Goal: Information Seeking & Learning: Learn about a topic

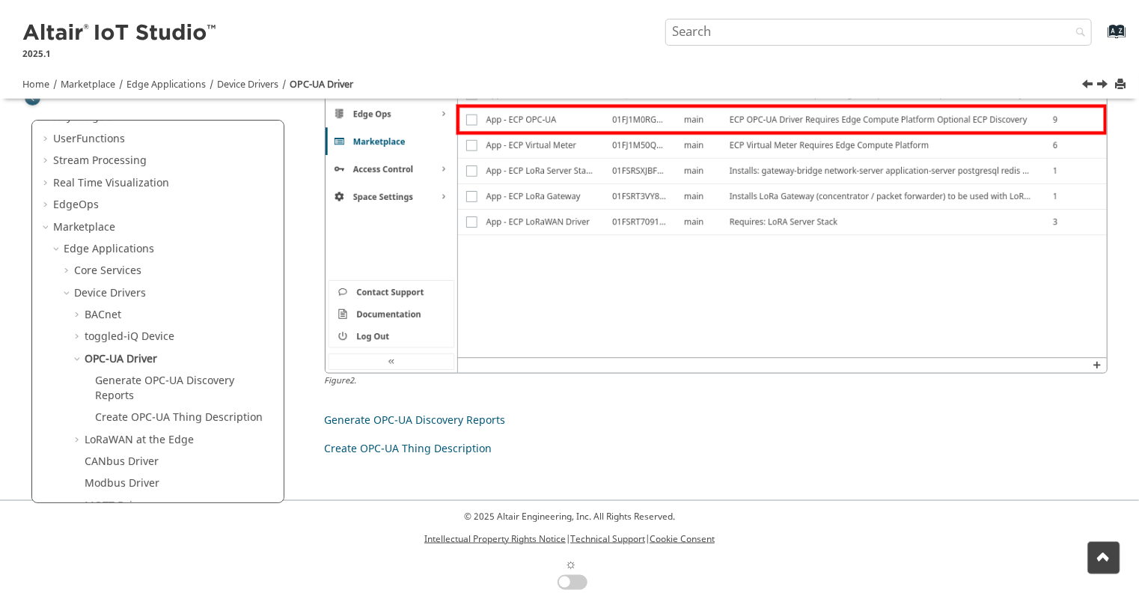
scroll to position [486, 0]
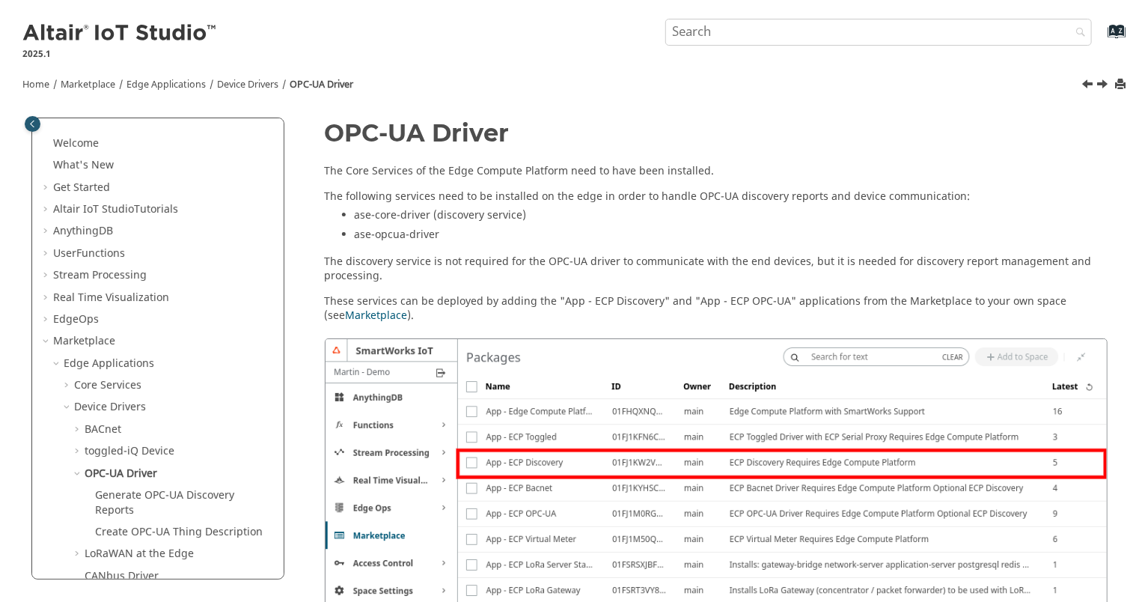
scroll to position [117, 0]
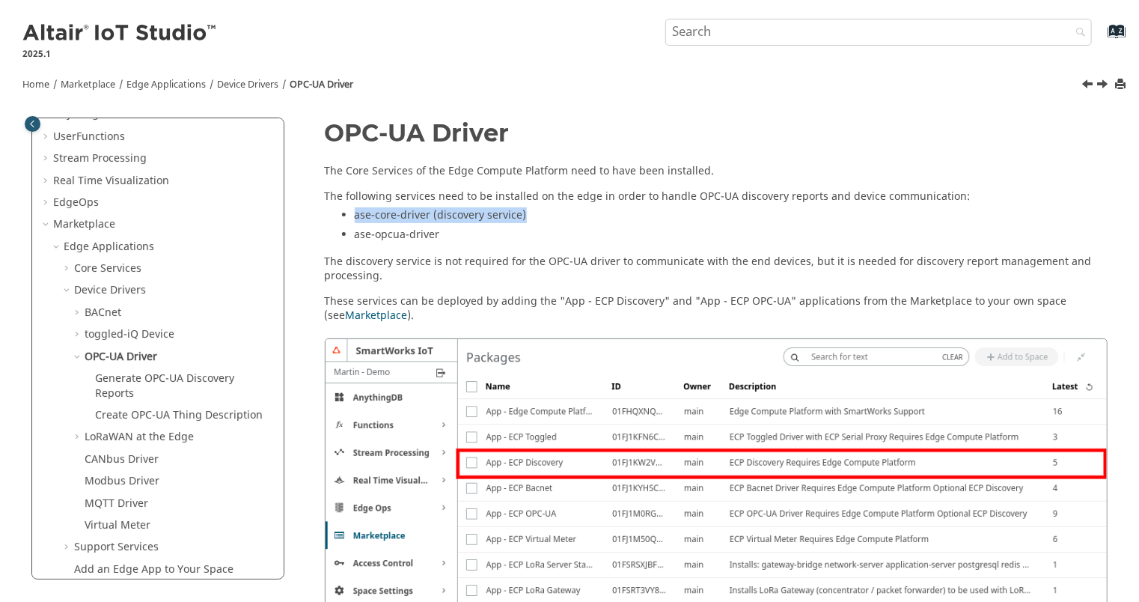
drag, startPoint x: 533, startPoint y: 215, endPoint x: 348, endPoint y: 220, distance: 184.9
click at [348, 220] on ul "ase-core-driver (discovery service) ase-opcua-driver" at bounding box center [716, 227] width 783 height 38
click at [500, 227] on li "ase-opcua-driver" at bounding box center [731, 236] width 753 height 19
drag, startPoint x: 446, startPoint y: 230, endPoint x: 357, endPoint y: 230, distance: 89.0
click at [357, 230] on li "ase-opcua-driver" at bounding box center [731, 236] width 753 height 19
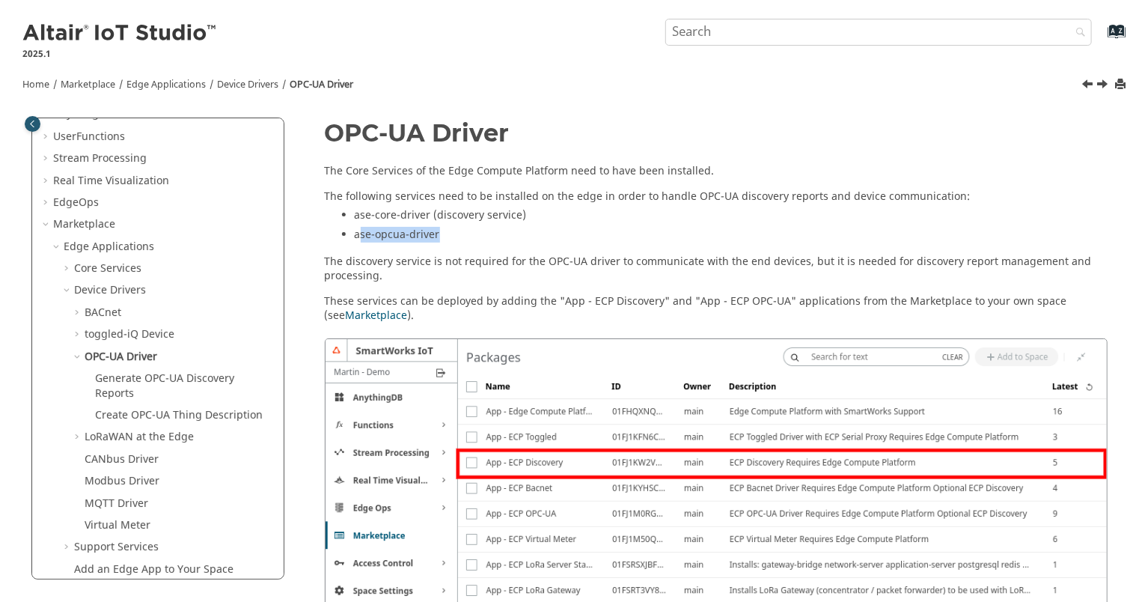
click at [396, 236] on li "ase-opcua-driver" at bounding box center [731, 236] width 753 height 19
drag, startPoint x: 353, startPoint y: 233, endPoint x: 453, endPoint y: 237, distance: 100.3
click at [453, 237] on ul "ase-core-driver (discovery service) ase-opcua-driver" at bounding box center [716, 227] width 783 height 38
copy li "ase-opcua-driver"
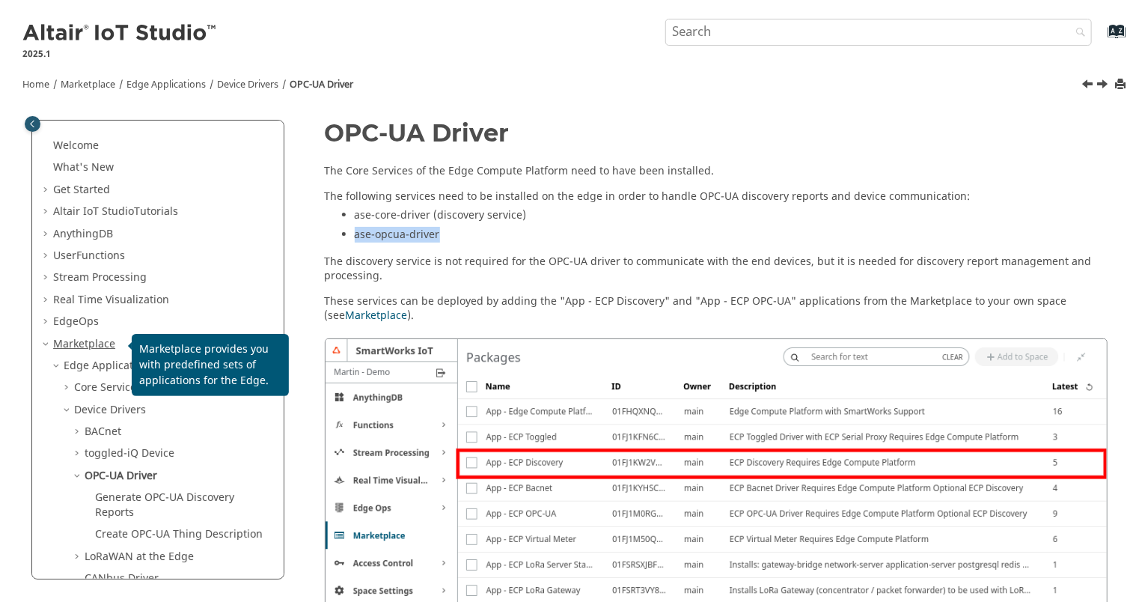
click at [66, 342] on link "Marketplace" at bounding box center [84, 344] width 62 height 16
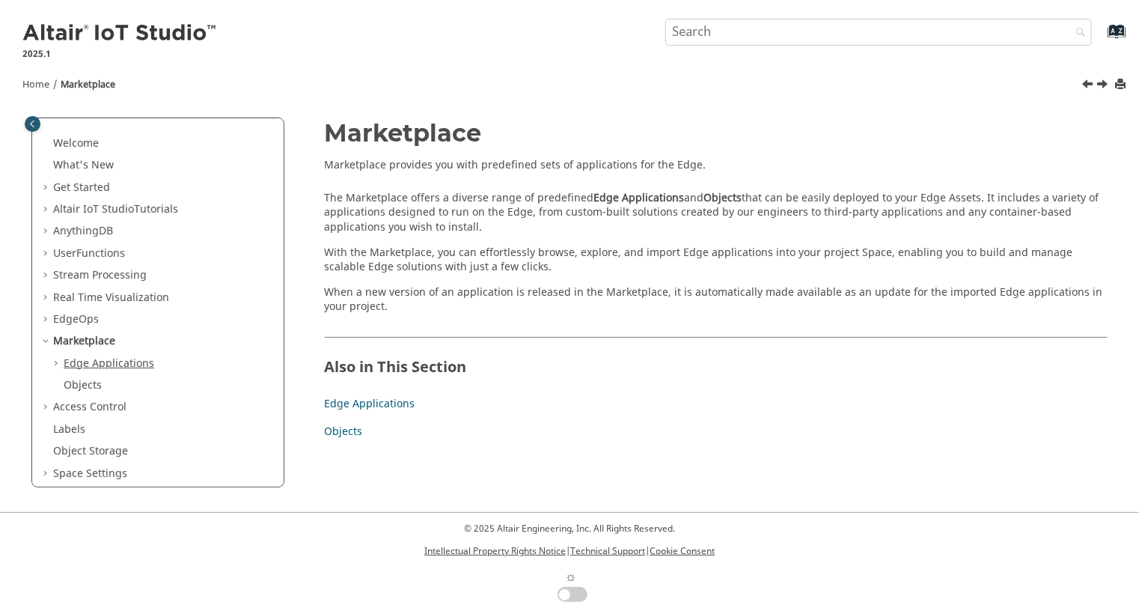
click at [126, 365] on link "Edge Applications" at bounding box center [109, 363] width 91 height 16
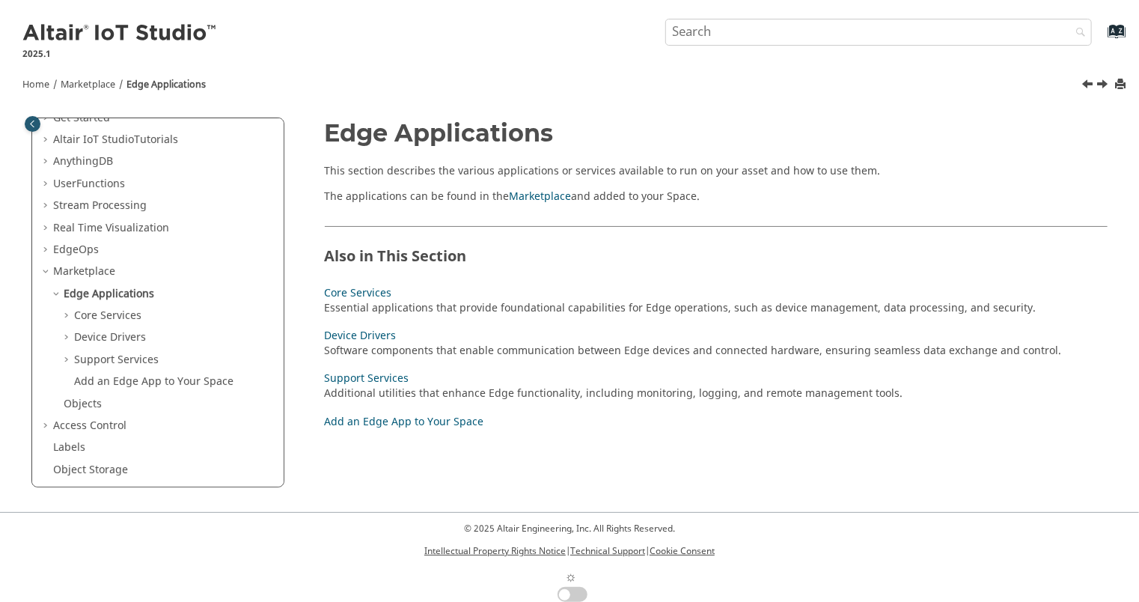
scroll to position [189, 0]
